Goal: Task Accomplishment & Management: Manage account settings

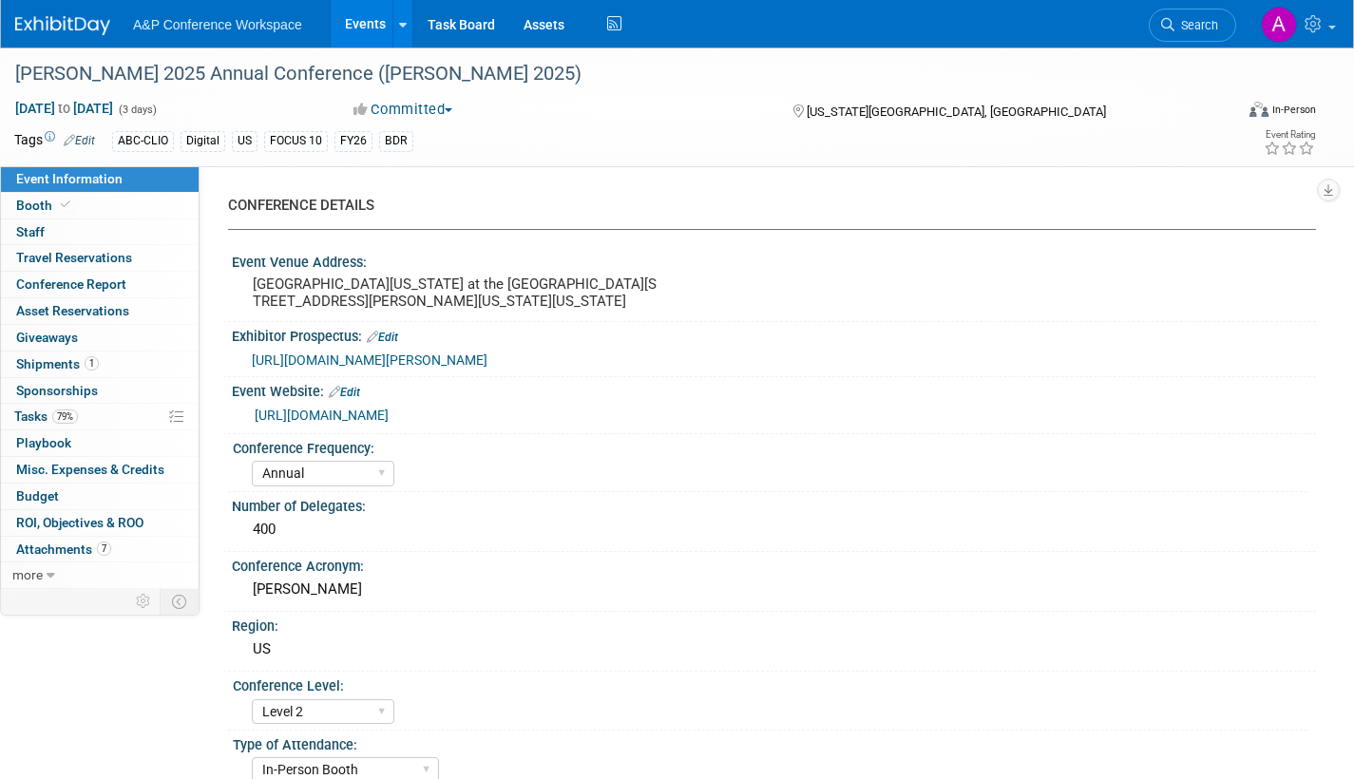
select select "Annual"
select select "Level 2"
select select "In-Person Booth"
select select "Library & Information Science"
select select "Bloomsbury Libraries Unlimited"
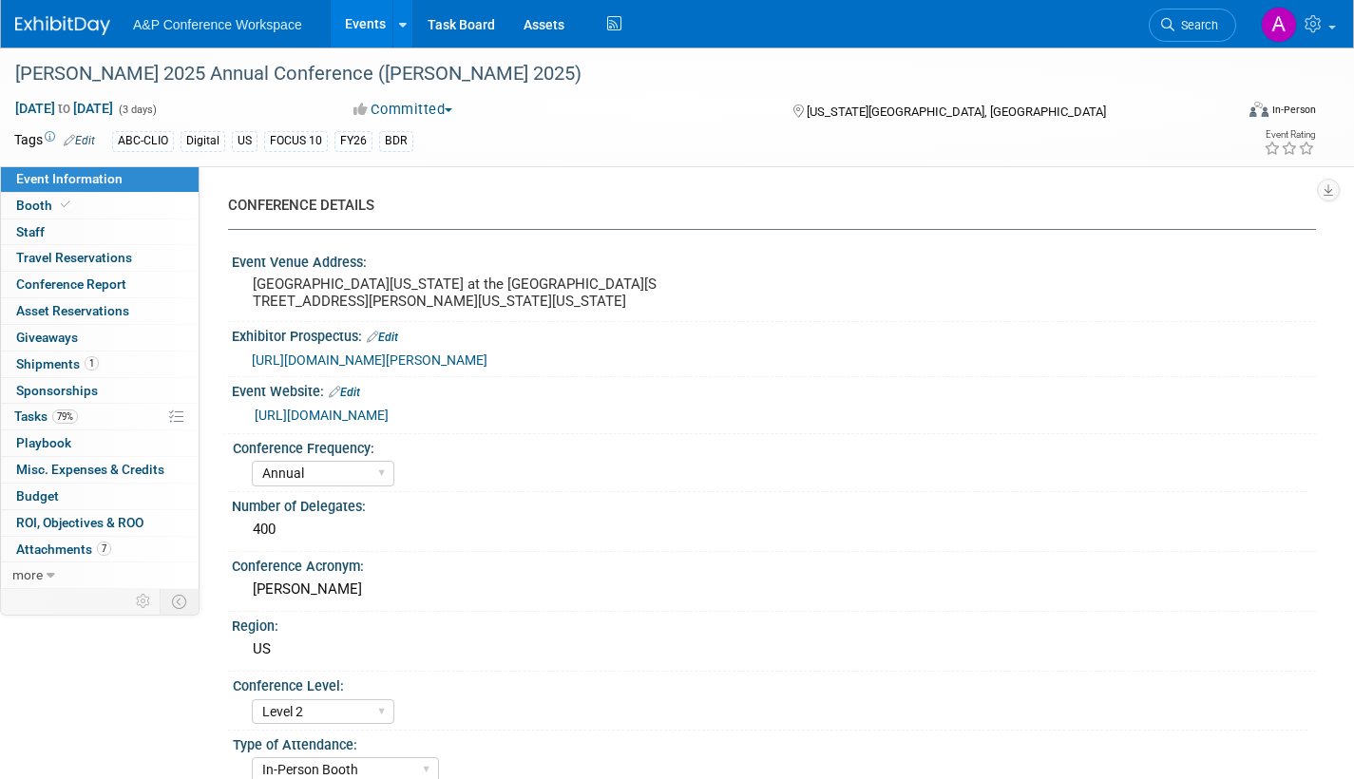
select select "[PERSON_NAME]"
select select "Brand/Subject Presence​"
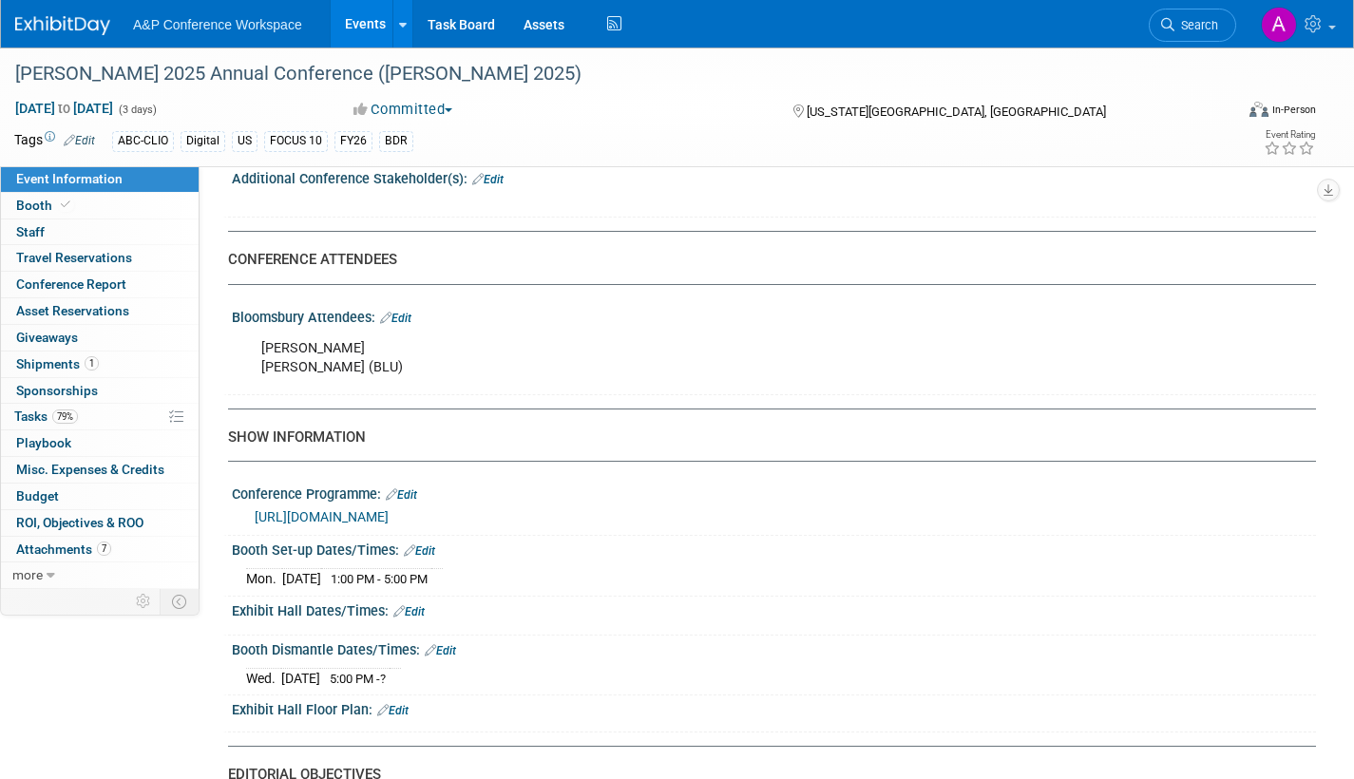
scroll to position [1140, 0]
click at [27, 420] on span "Tasks 79%" at bounding box center [46, 416] width 64 height 15
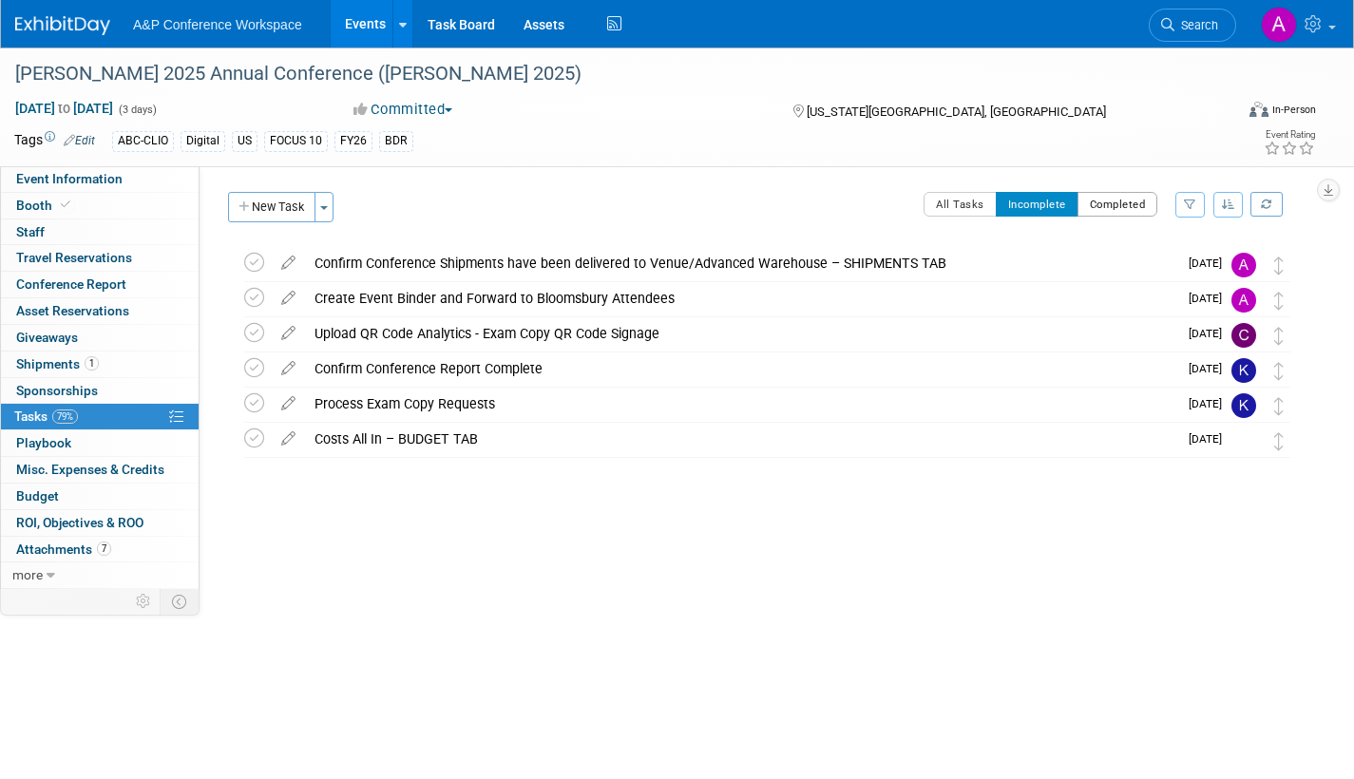
click at [1110, 198] on button "Completed" at bounding box center [1117, 204] width 81 height 25
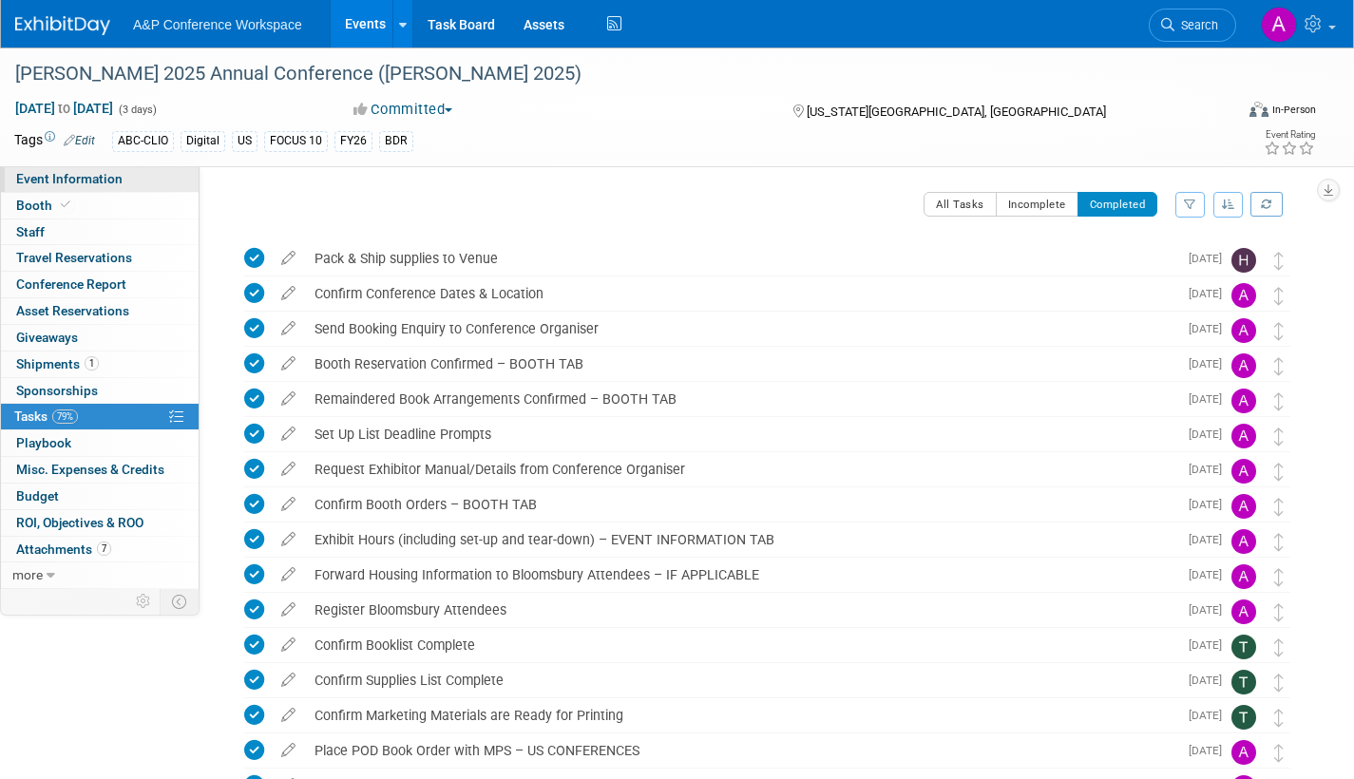
click at [50, 181] on span "Event Information" at bounding box center [69, 178] width 106 height 15
select select "Annual"
select select "Level 2"
select select "In-Person Booth"
select select "Library & Information Science"
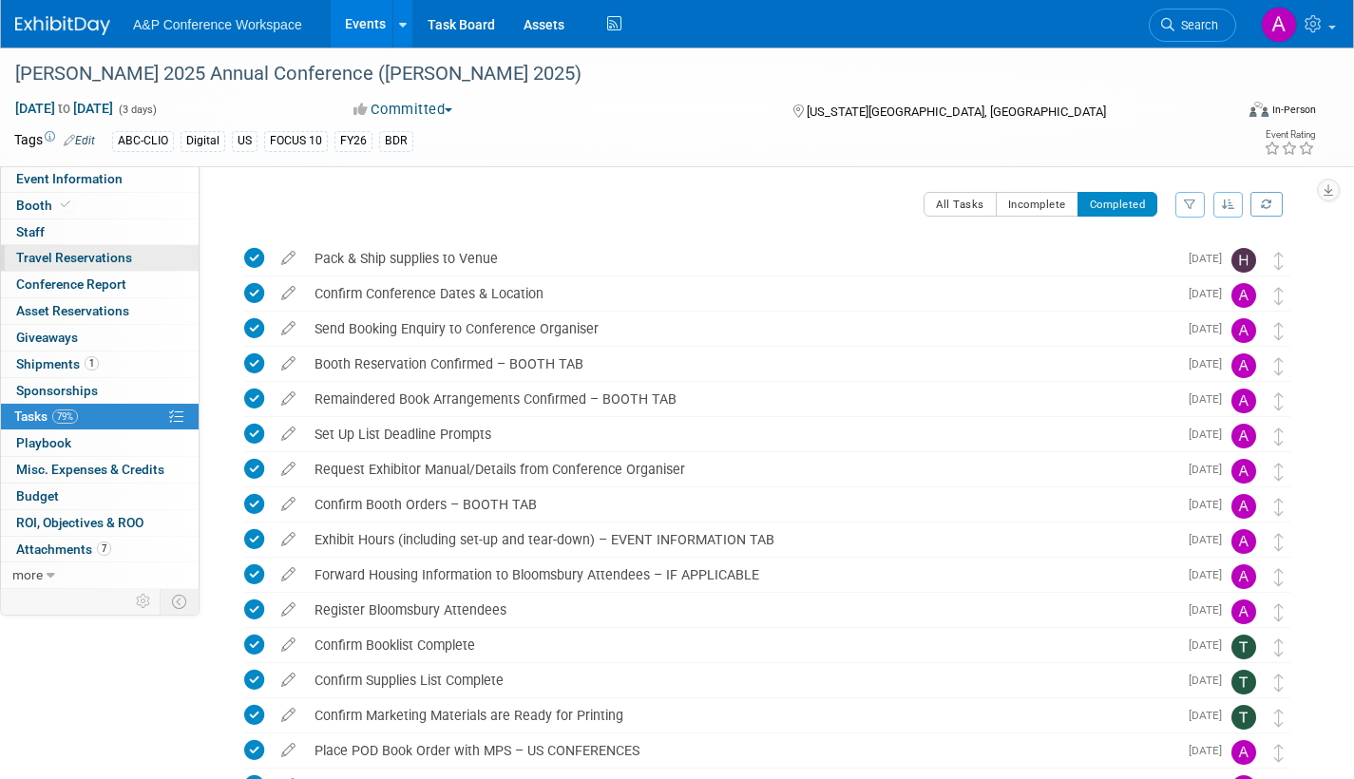
select select "Bloomsbury Libraries Unlimited"
select select "Amanda Oney"
select select "Taylor Thompson"
select select "Rosalie Love"
select select "Brand/Subject Presence​"
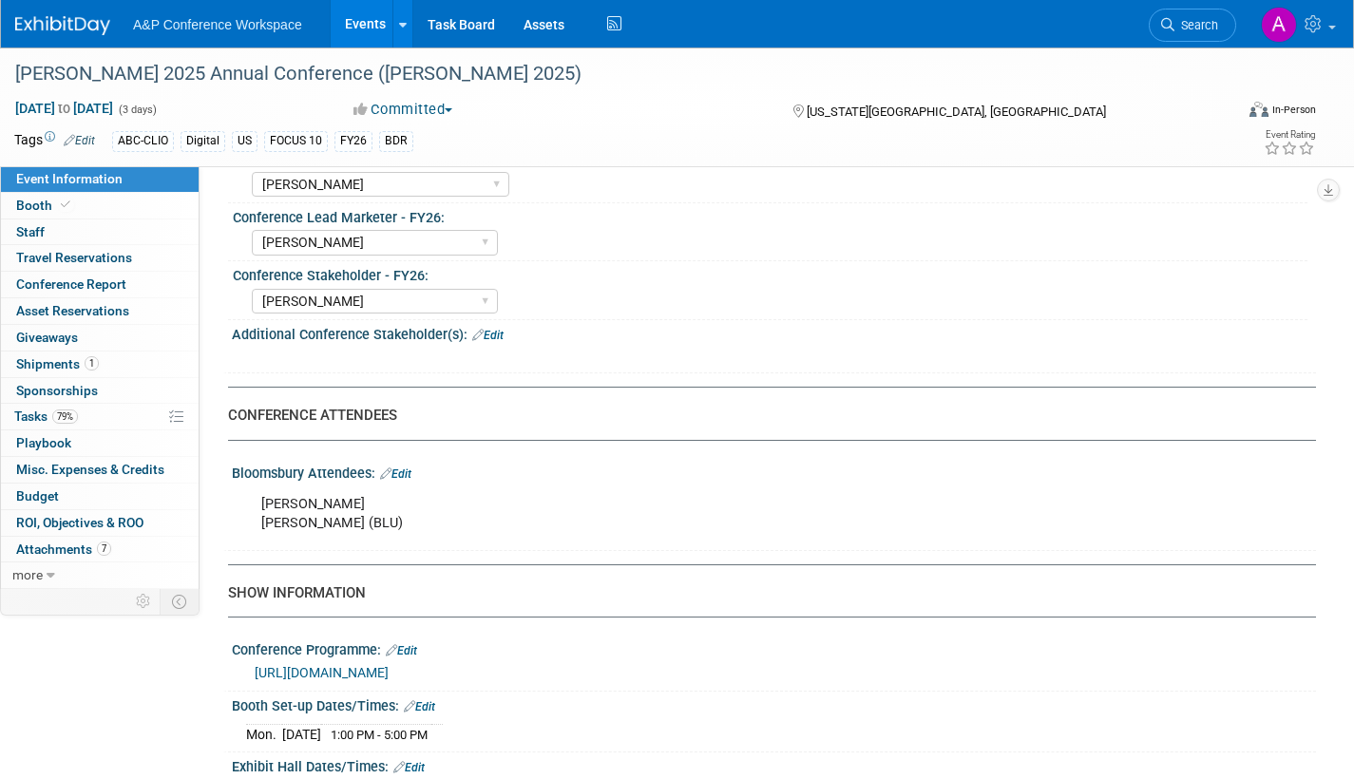
scroll to position [1045, 0]
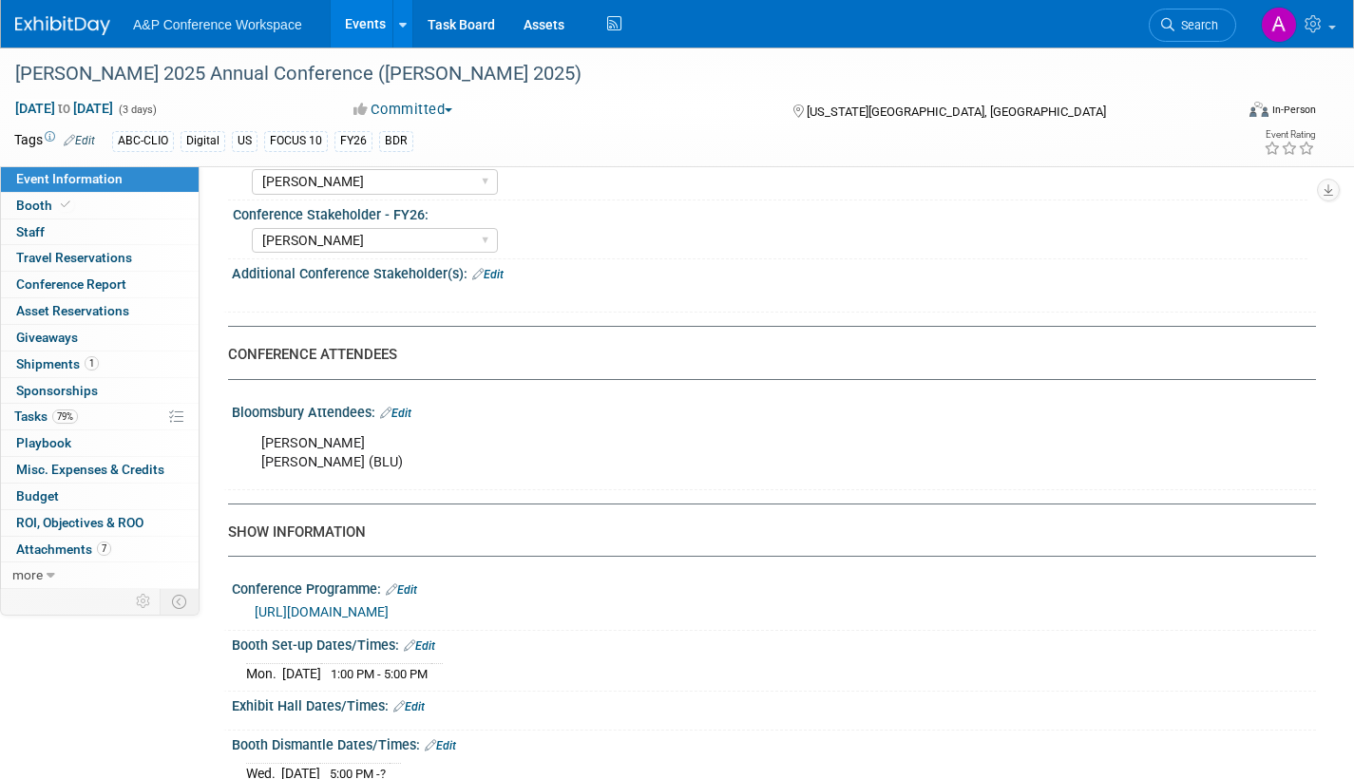
click at [411, 420] on link "Edit" at bounding box center [395, 413] width 31 height 13
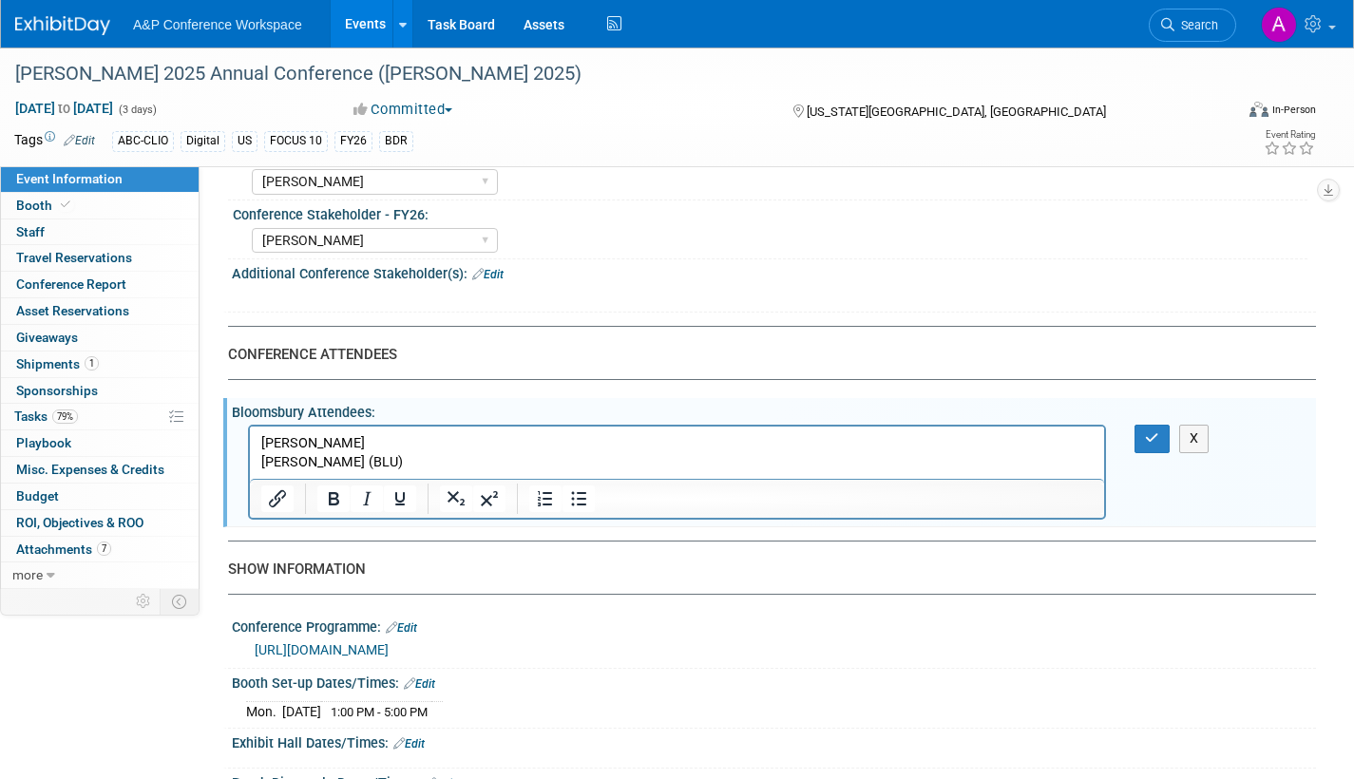
scroll to position [0, 0]
drag, startPoint x: 334, startPoint y: 446, endPoint x: 216, endPoint y: 450, distance: 118.8
click at [250, 450] on html "Kera Yonker Jessica Gribble (BLU)" at bounding box center [677, 450] width 854 height 46
click at [1141, 450] on button "button" at bounding box center [1151, 439] width 35 height 28
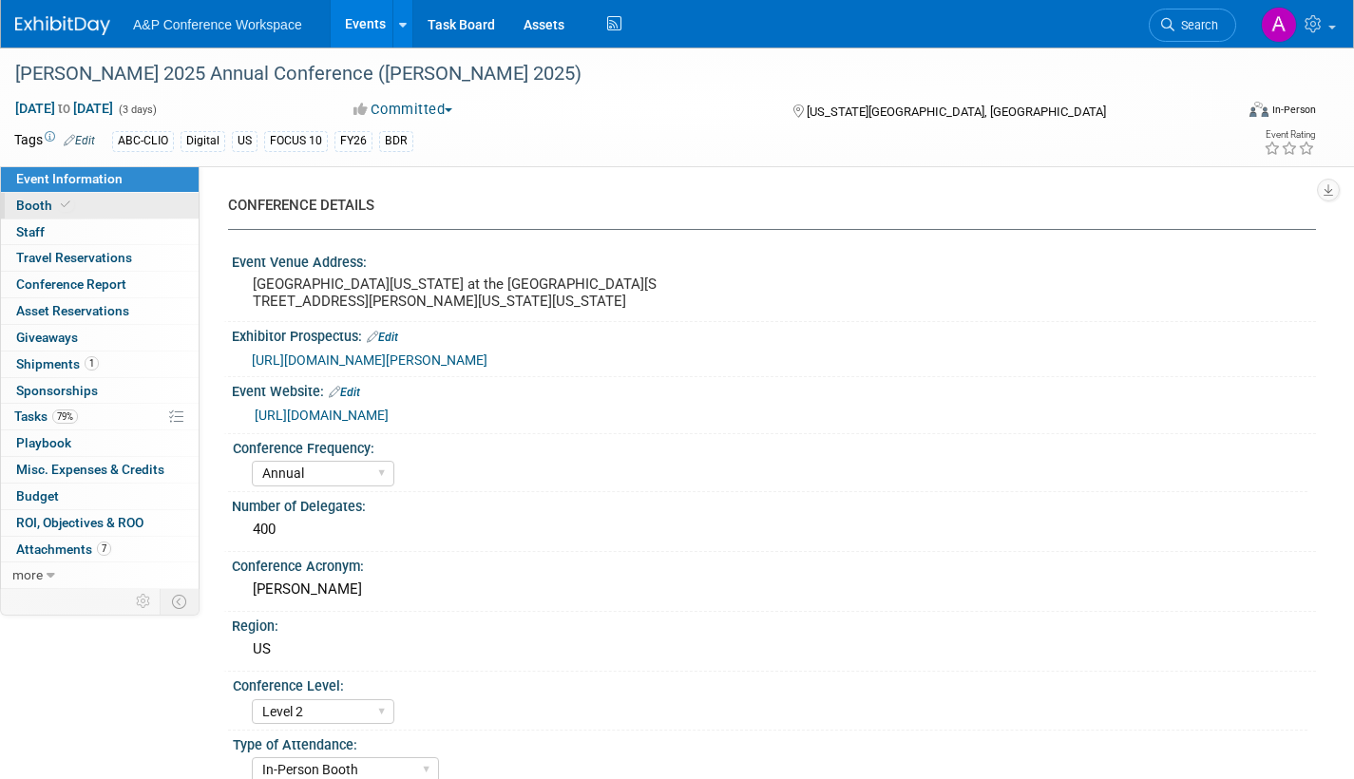
click at [29, 200] on span "Booth" at bounding box center [45, 205] width 58 height 15
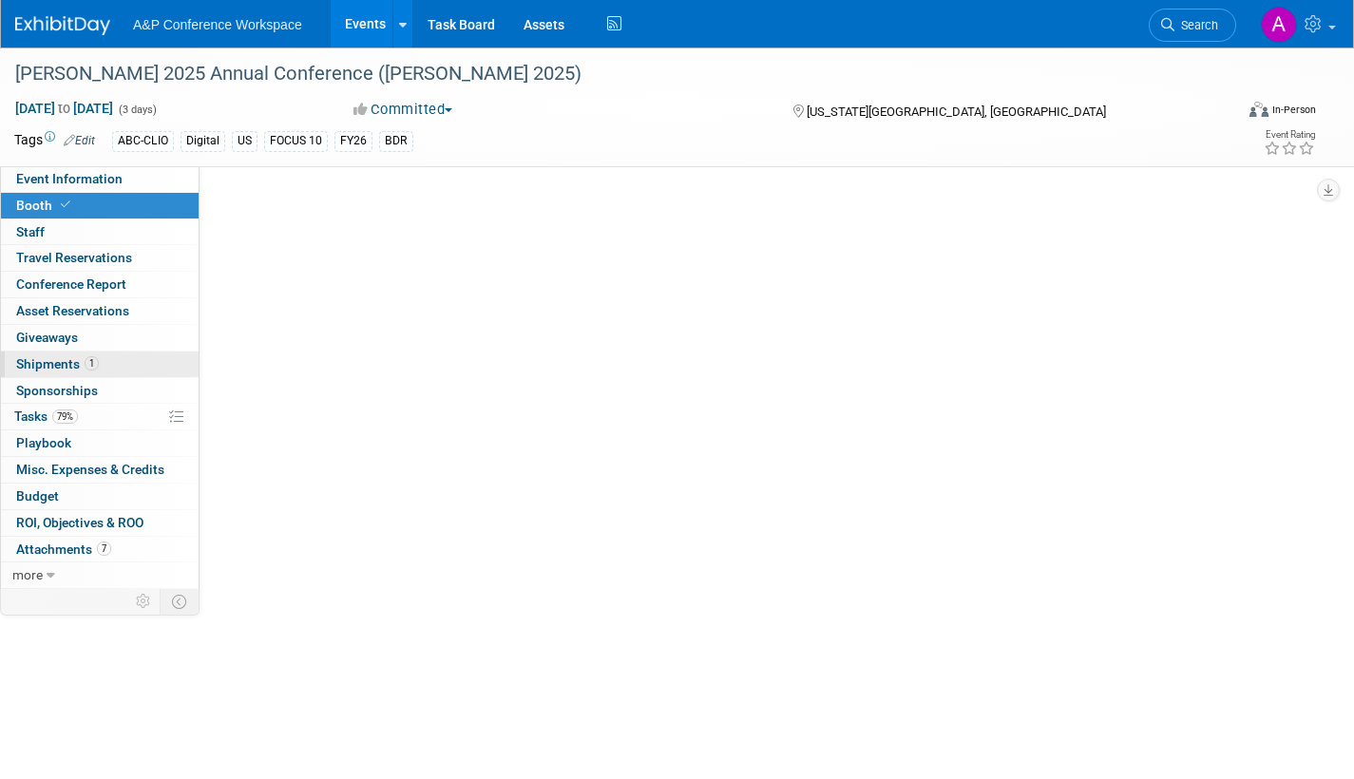
select select "CLLU - Libraries Unlimited"
